Goal: Find specific page/section: Find specific page/section

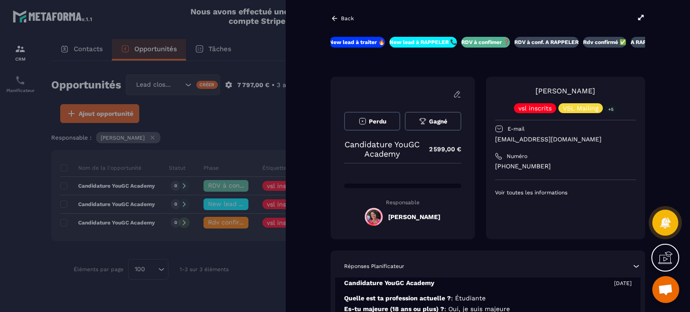
click at [352, 15] on p "Back" at bounding box center [347, 18] width 13 height 6
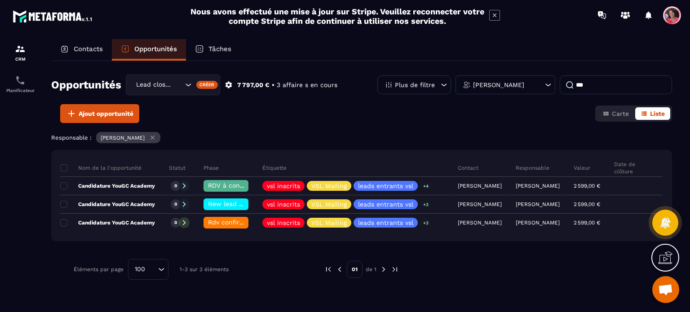
drag, startPoint x: 90, startPoint y: 51, endPoint x: 390, endPoint y: 58, distance: 300.3
click at [90, 51] on p "Contacts" at bounding box center [88, 49] width 29 height 8
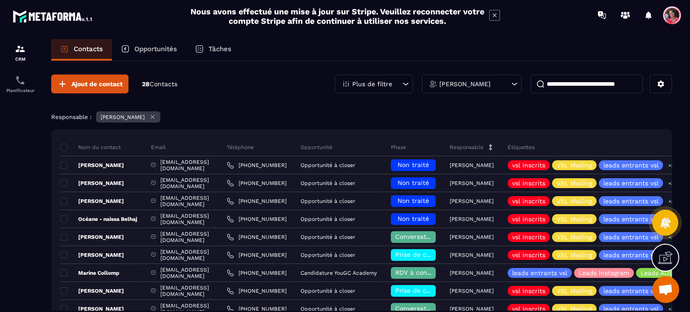
click at [569, 82] on input at bounding box center [587, 84] width 112 height 19
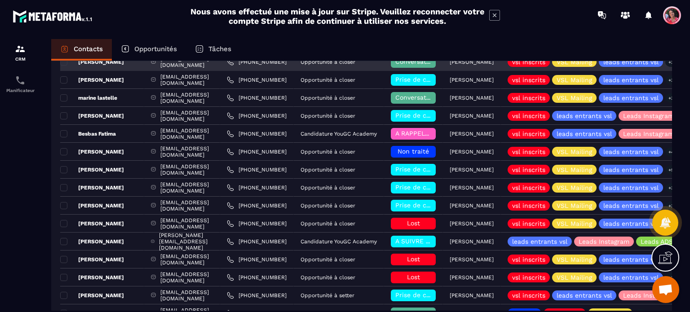
scroll to position [270, 0]
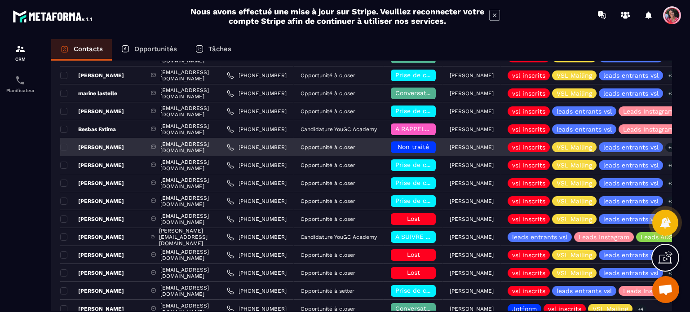
type input "***"
click at [144, 147] on div "[PERSON_NAME]" at bounding box center [102, 147] width 84 height 18
